Goal: Entertainment & Leisure: Browse casually

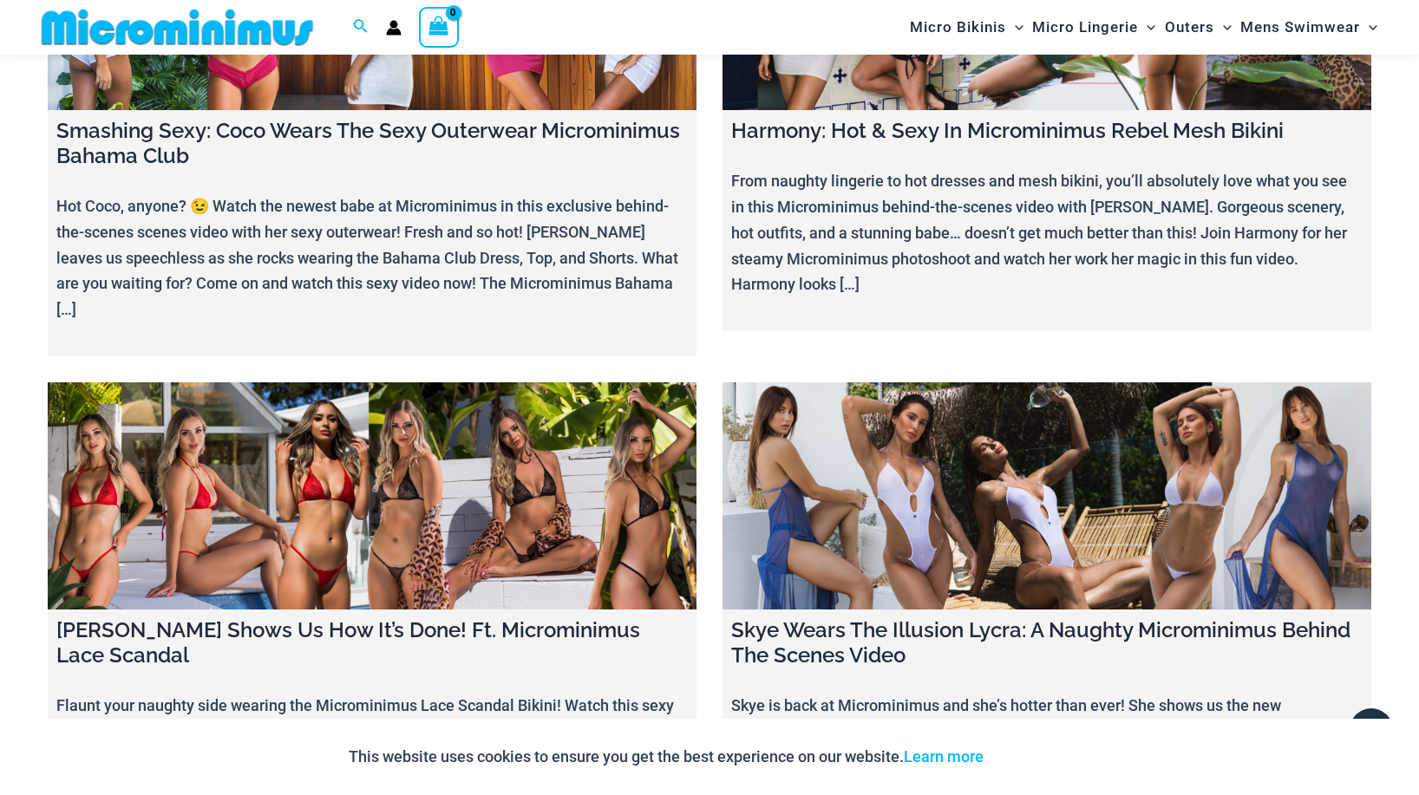
scroll to position [20064, 0]
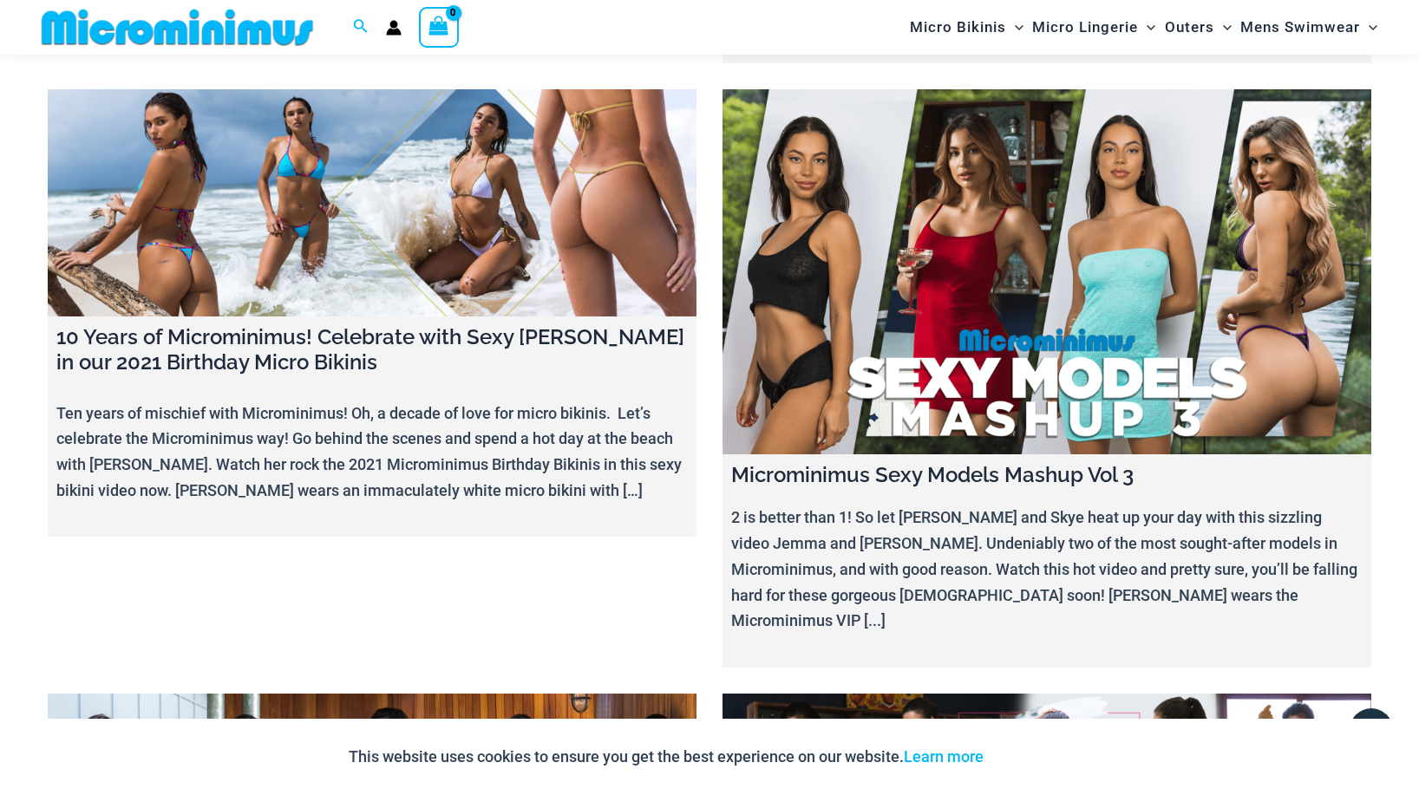
scroll to position [19476, 0]
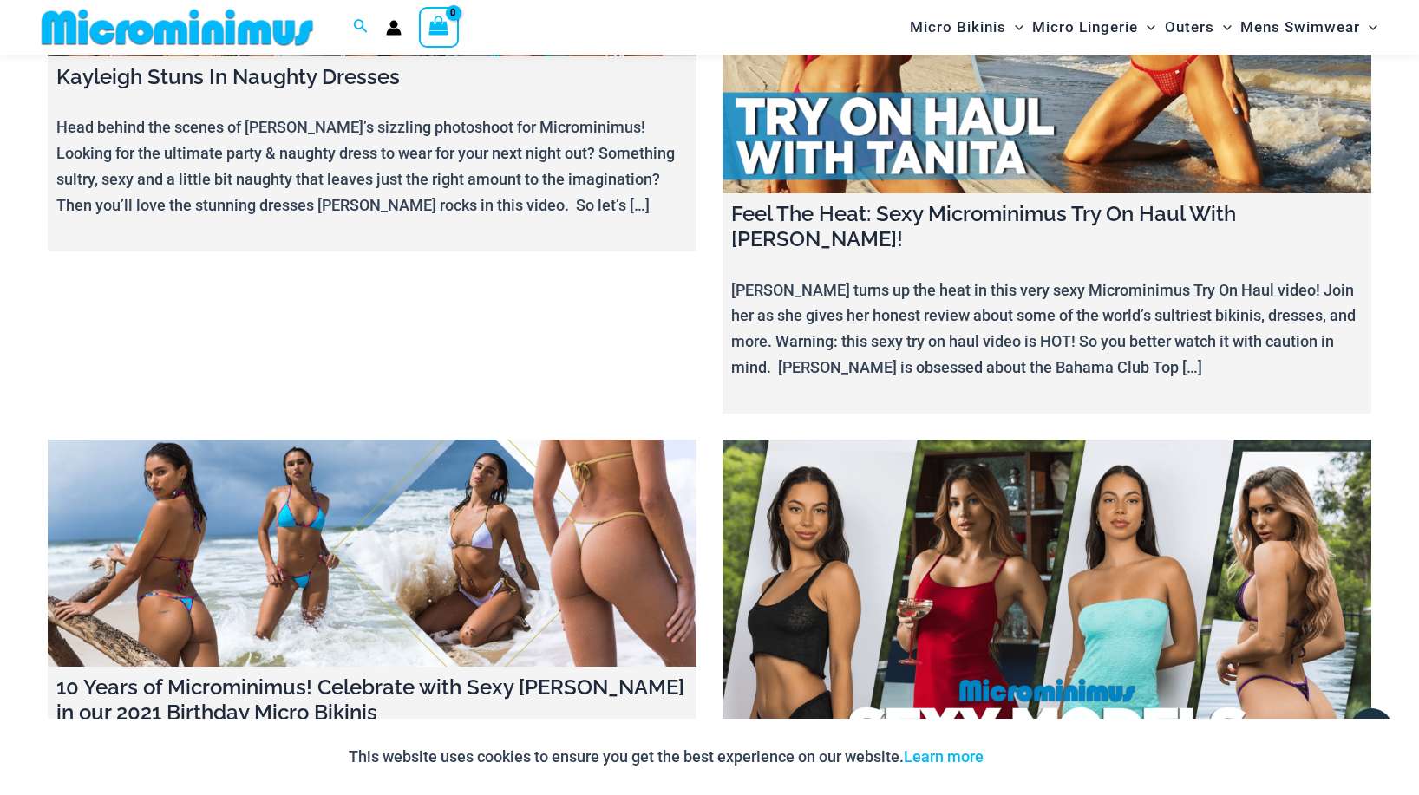
scroll to position [19118, 0]
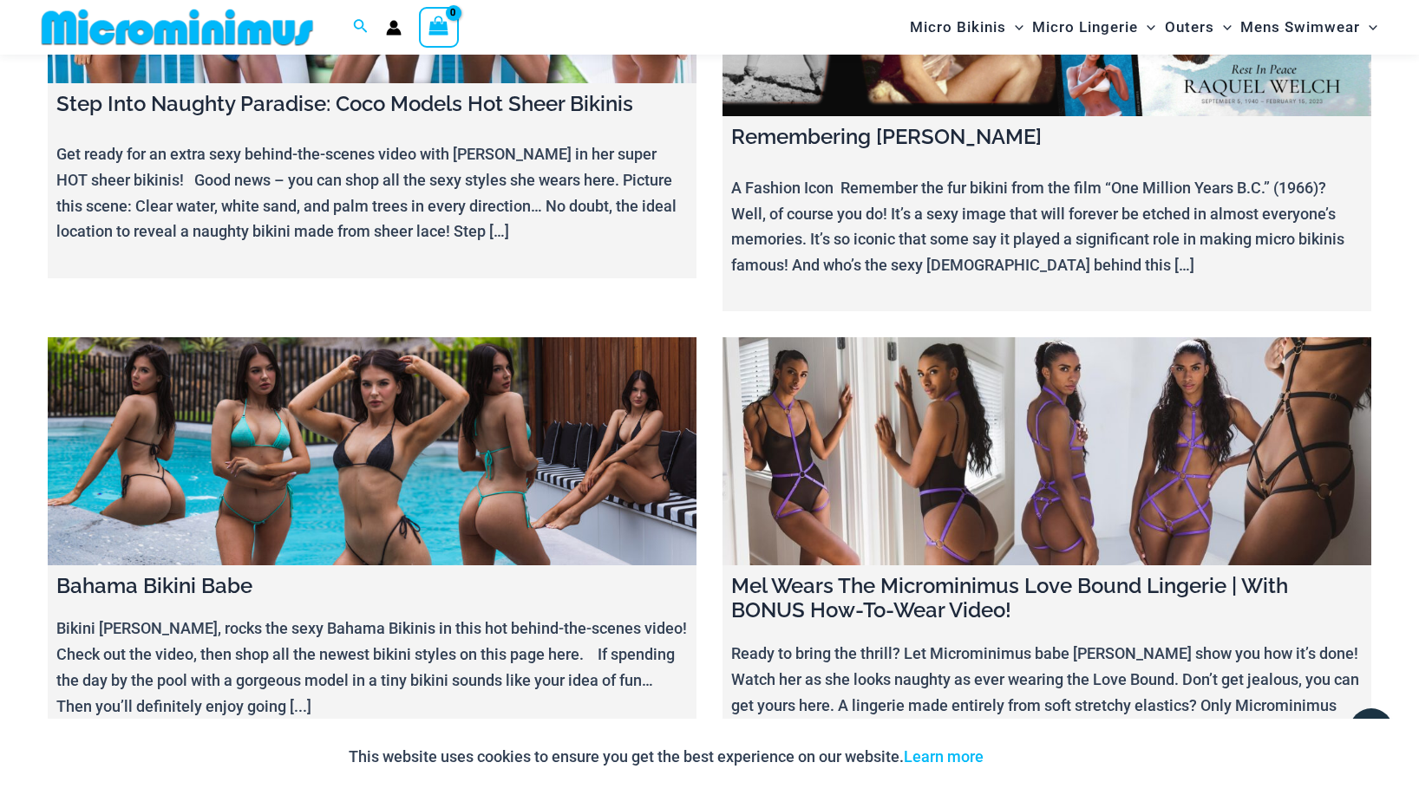
scroll to position [17642, 0]
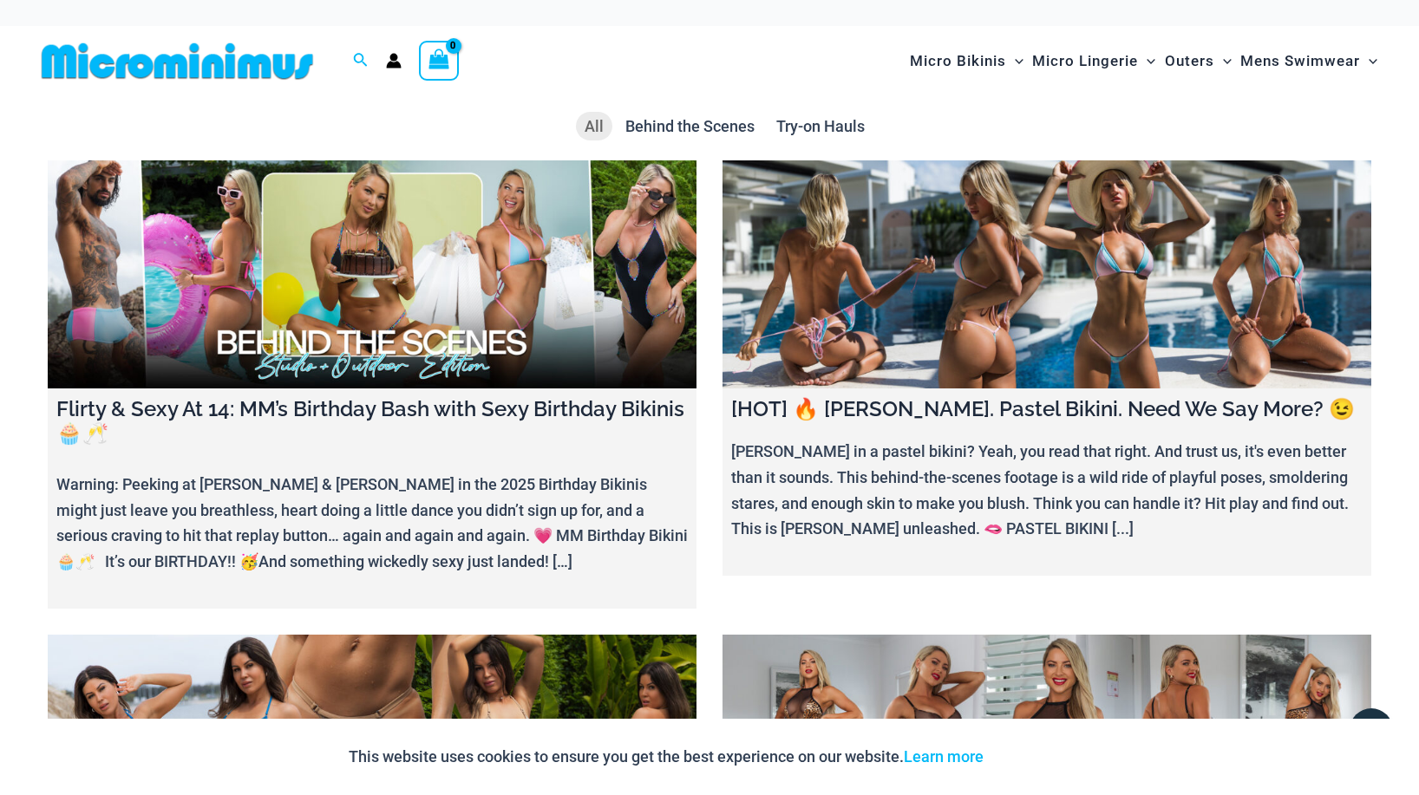
scroll to position [0, 0]
click at [981, 281] on link at bounding box center [1046, 273] width 649 height 227
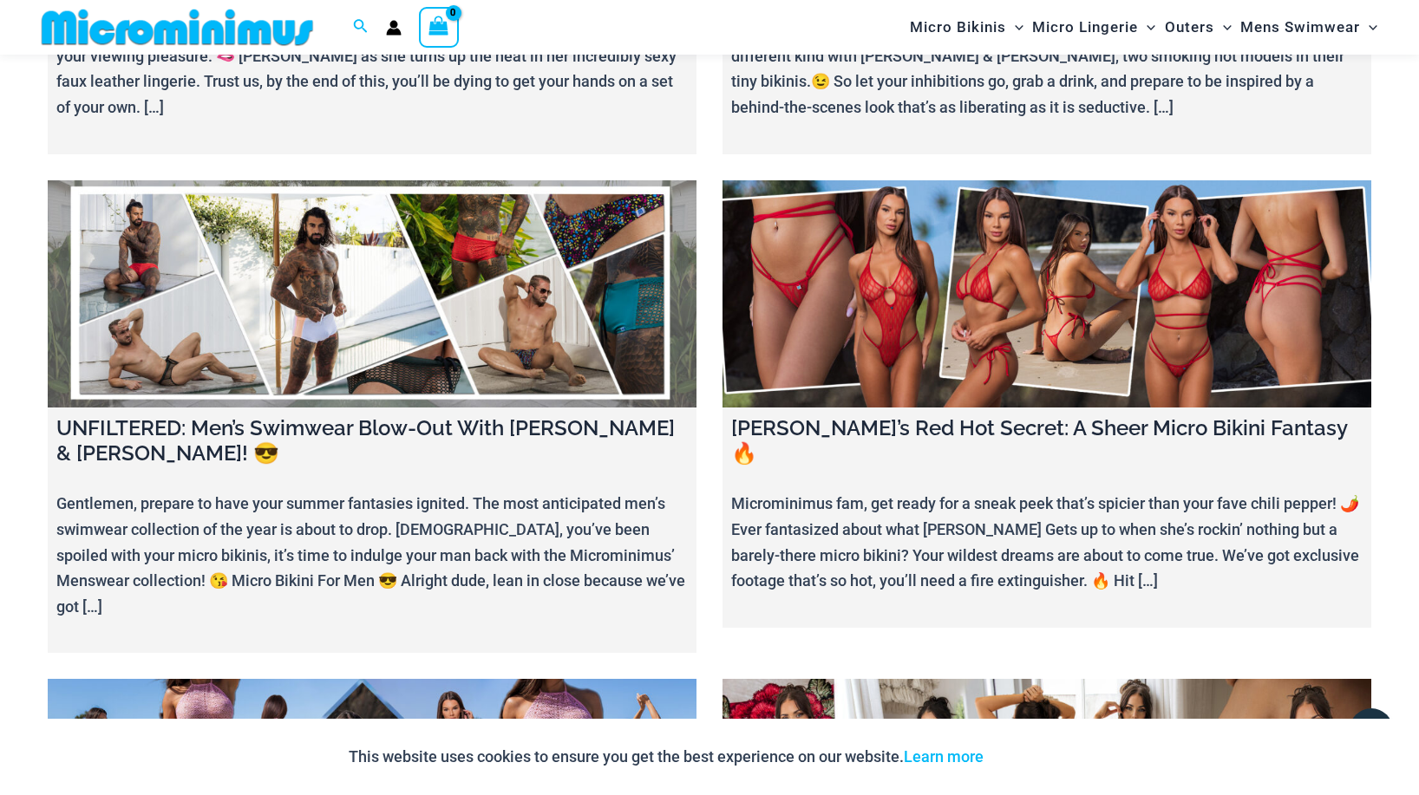
scroll to position [2795, 0]
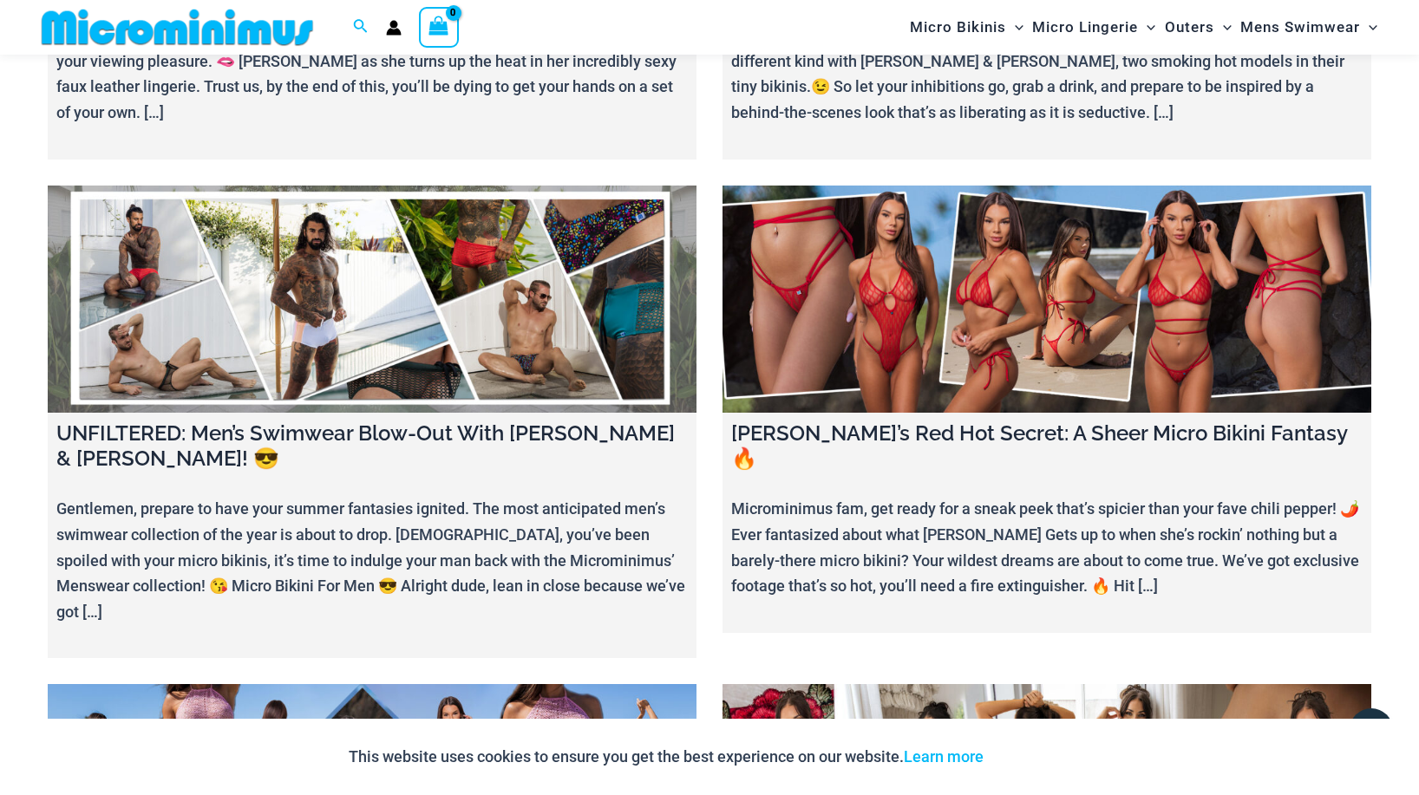
click at [998, 292] on link at bounding box center [1046, 299] width 649 height 227
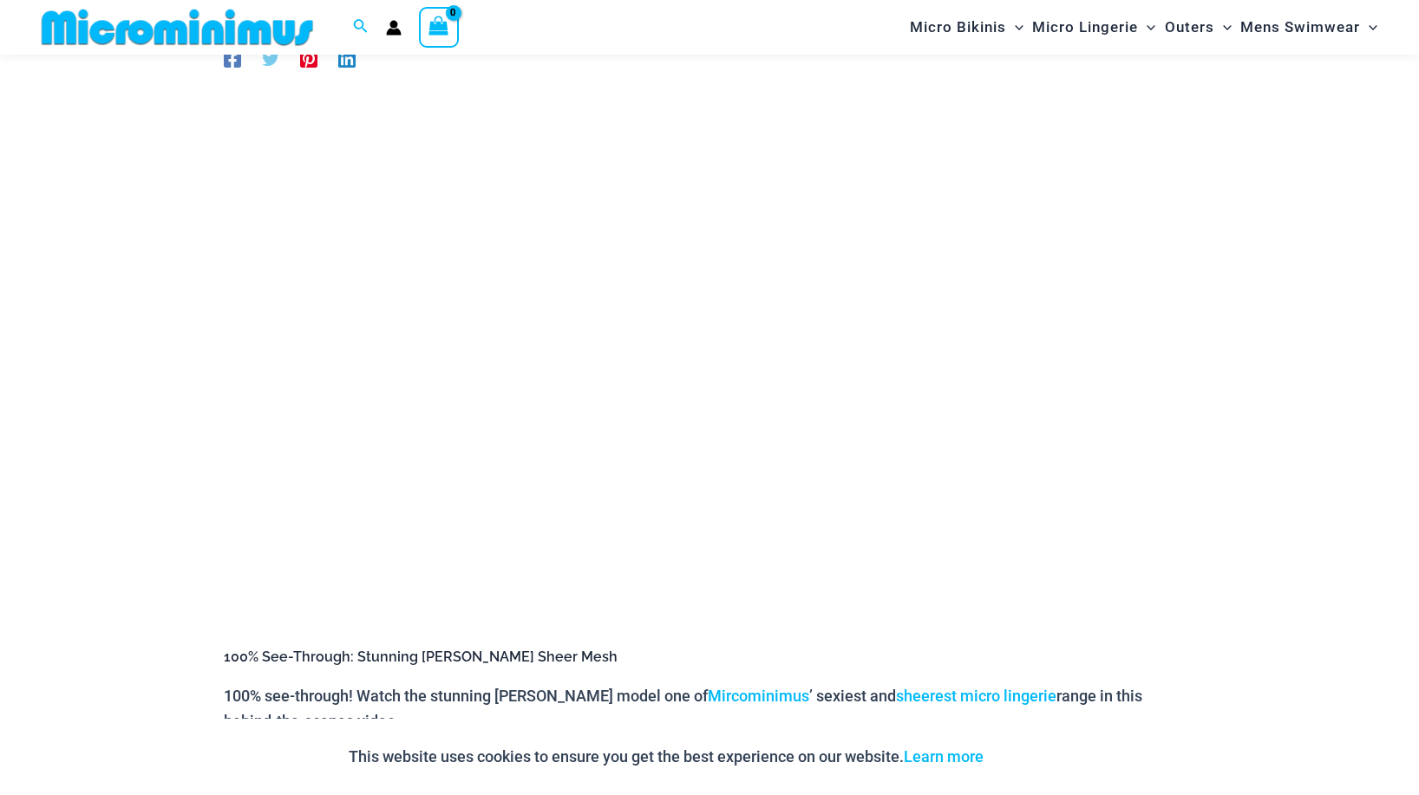
scroll to position [206, 0]
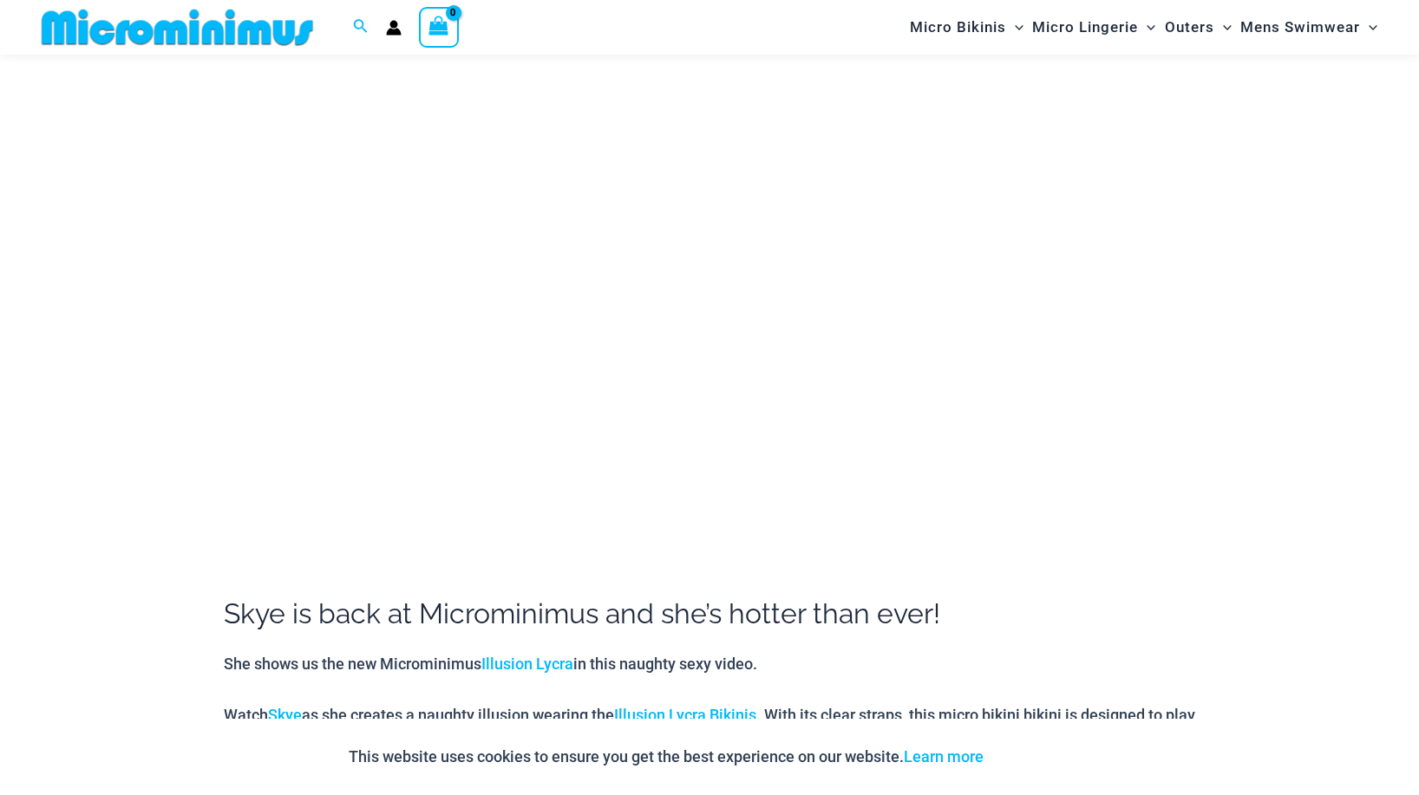
scroll to position [246, 0]
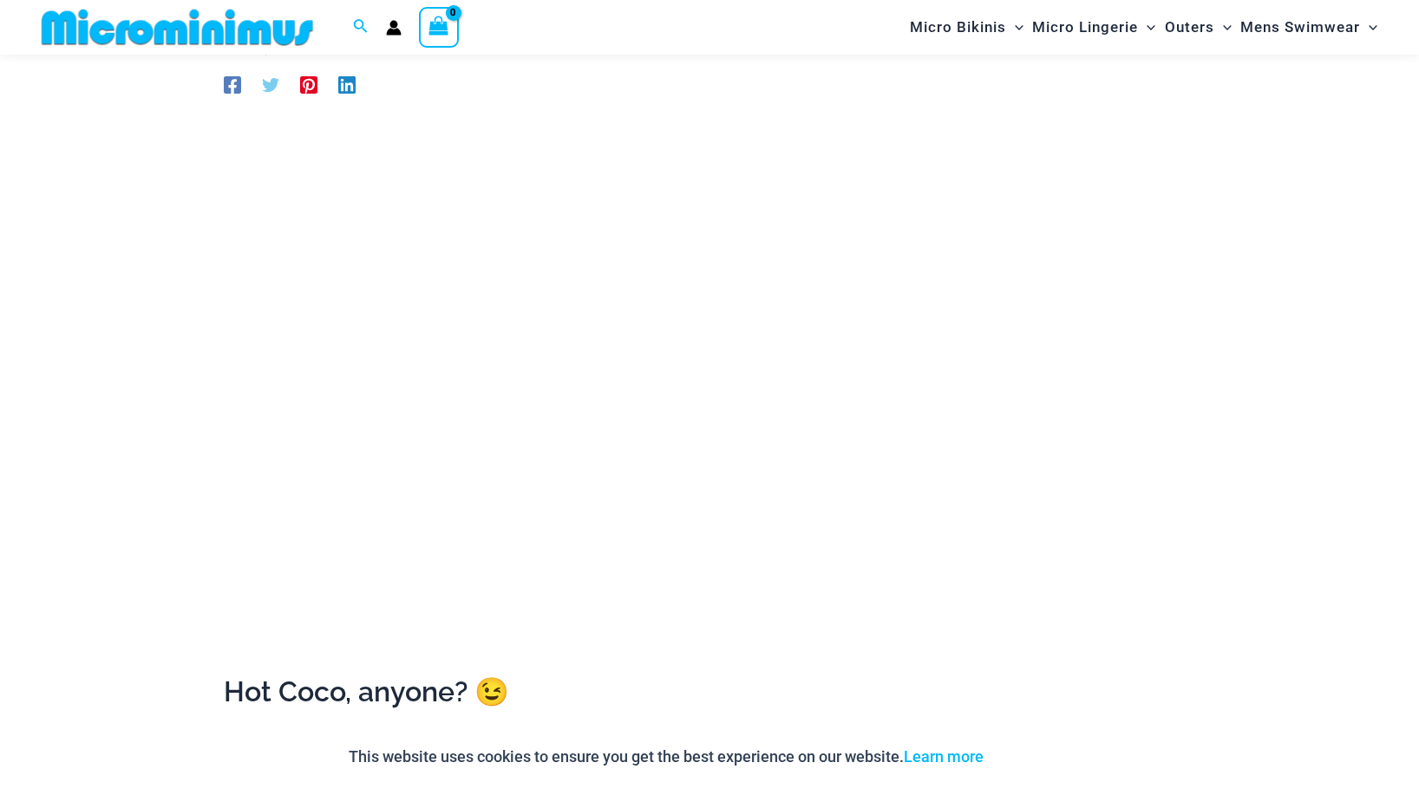
scroll to position [154, 0]
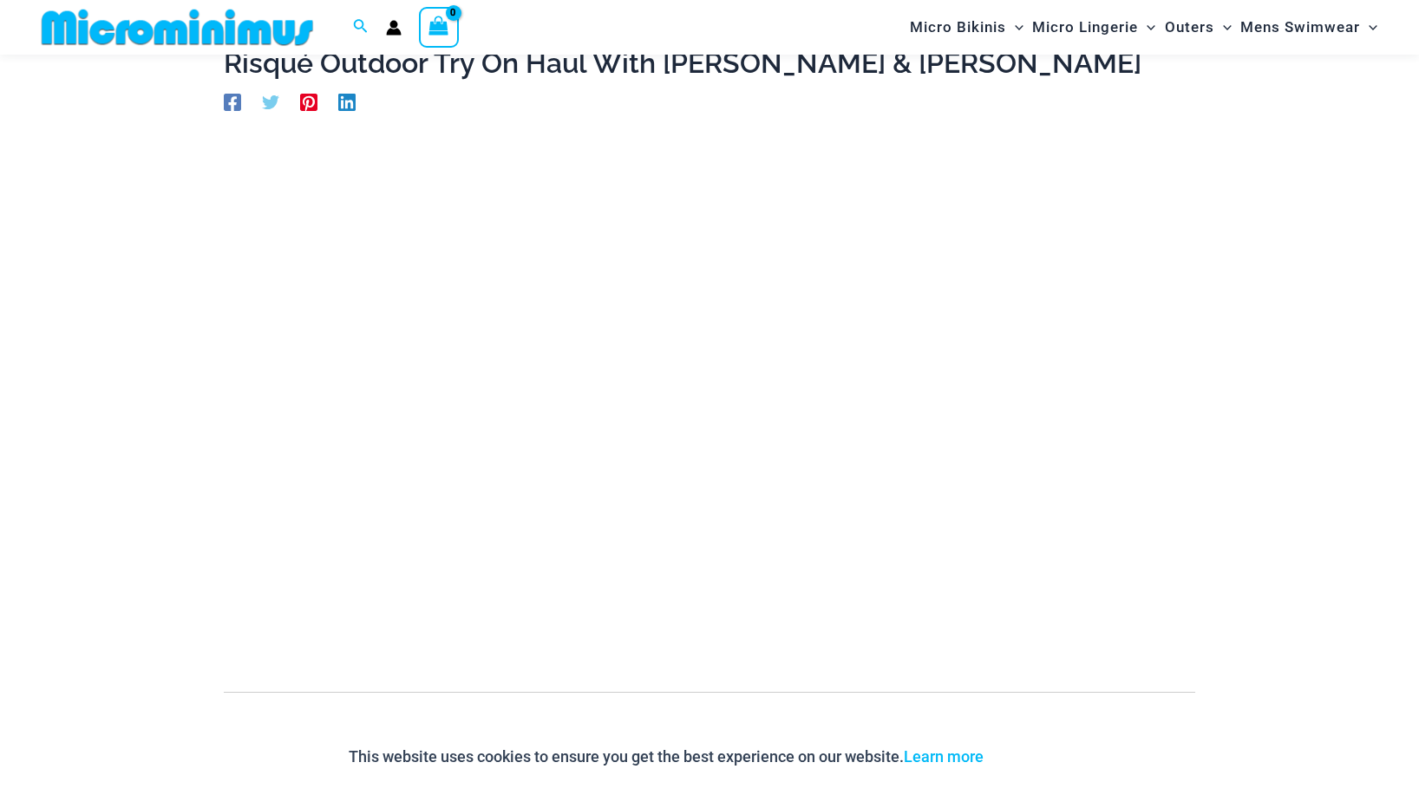
scroll to position [113, 0]
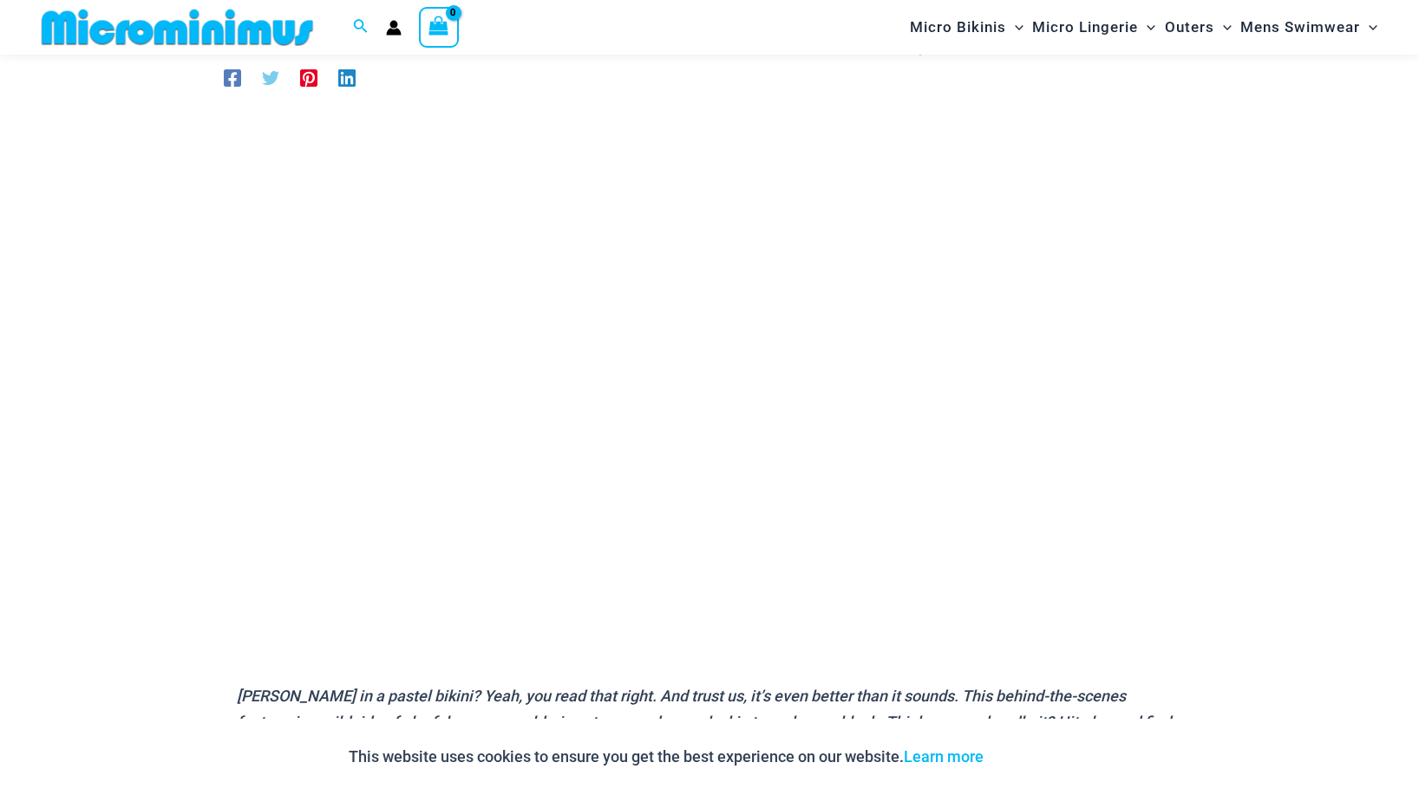
scroll to position [121, 0]
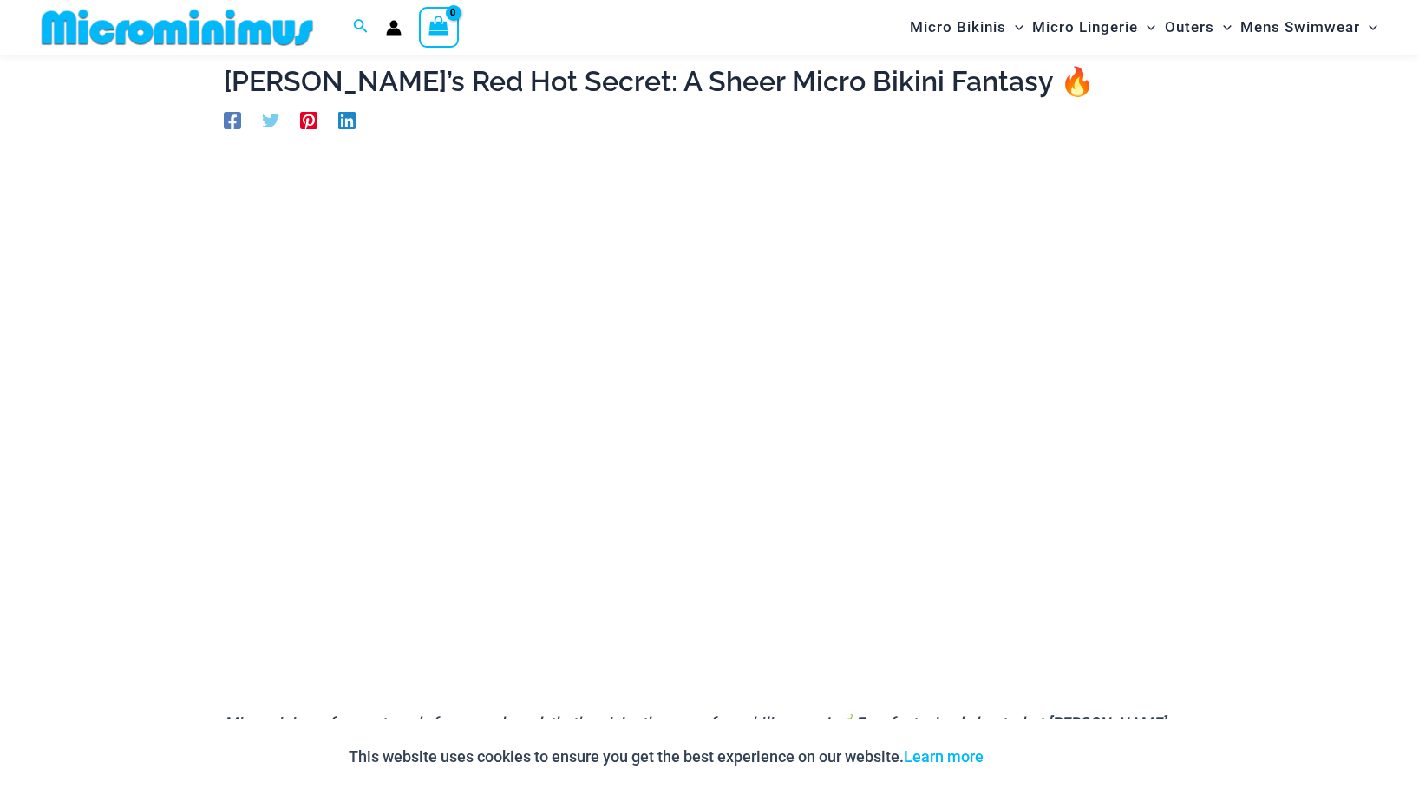
scroll to position [109, 0]
